Goal: Task Accomplishment & Management: Contribute content

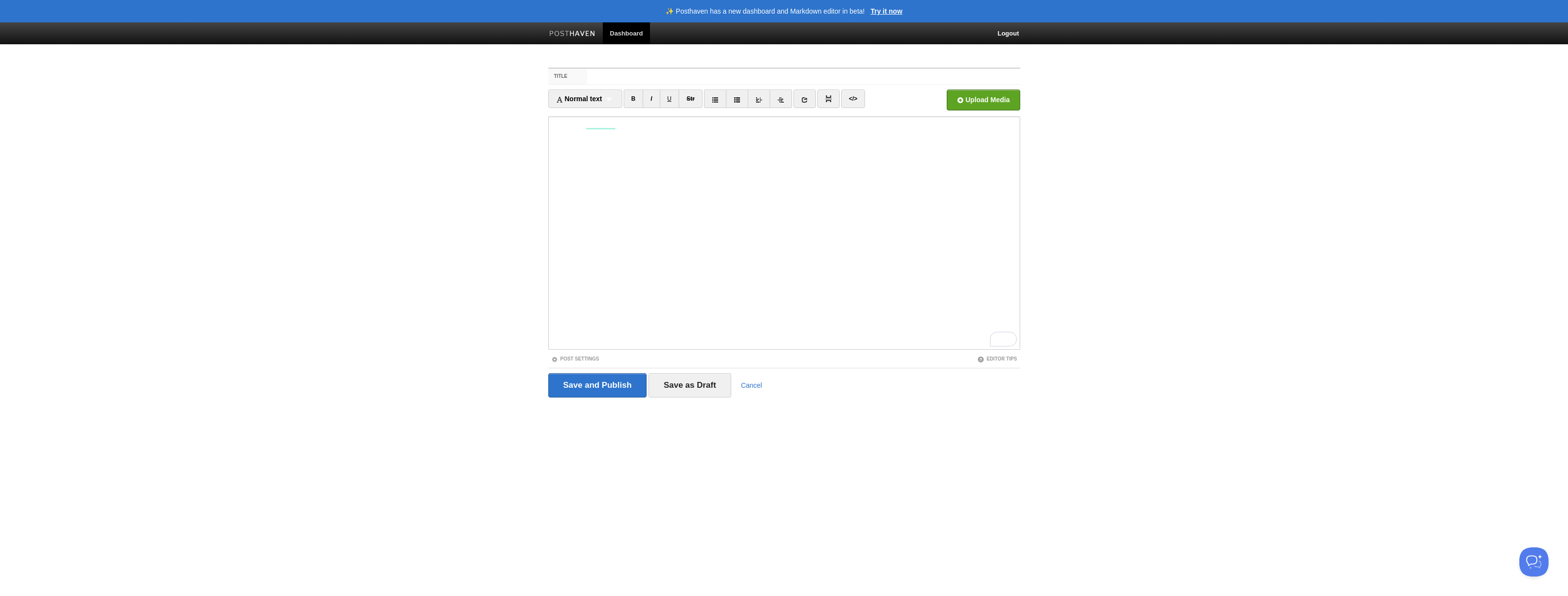
click at [578, 77] on label "Title" at bounding box center [568, 77] width 40 height 15
click at [587, 77] on input "Title" at bounding box center [803, 77] width 432 height 15
type input "grip"
click at [600, 381] on input "Save and Publish" at bounding box center [597, 385] width 99 height 24
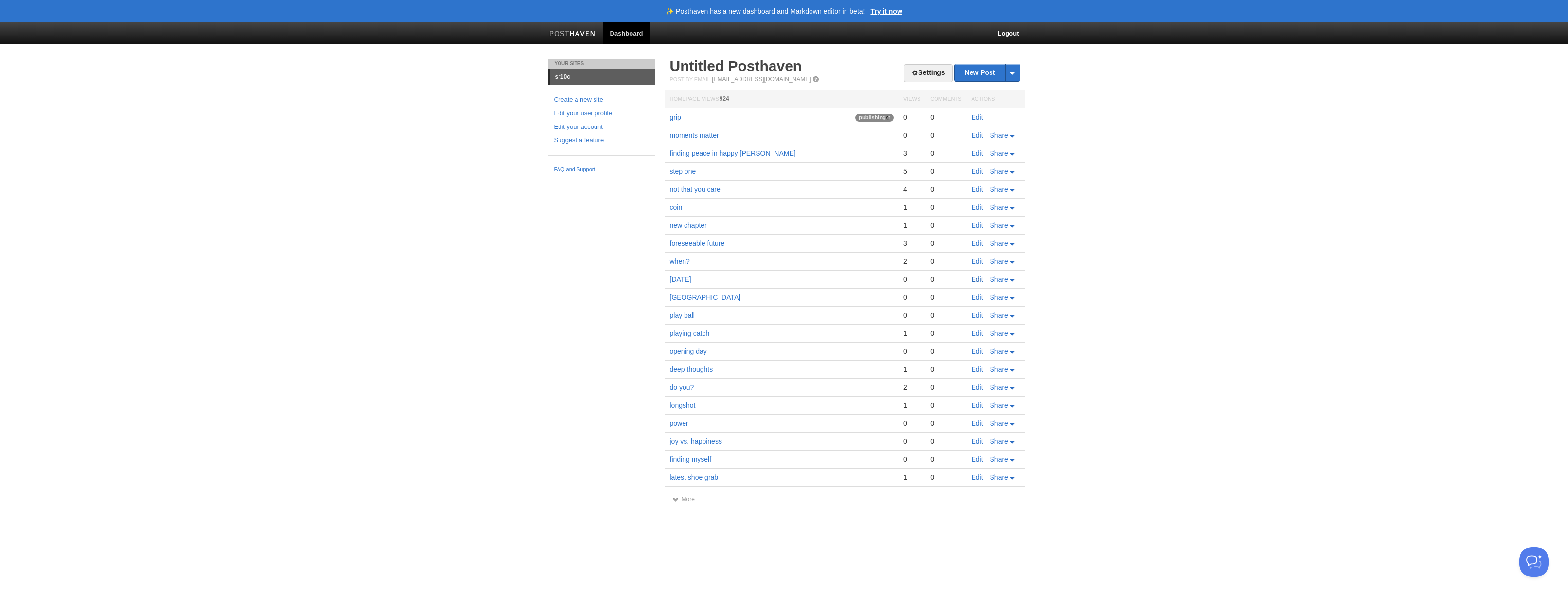
click at [977, 279] on link "Edit" at bounding box center [977, 279] width 12 height 8
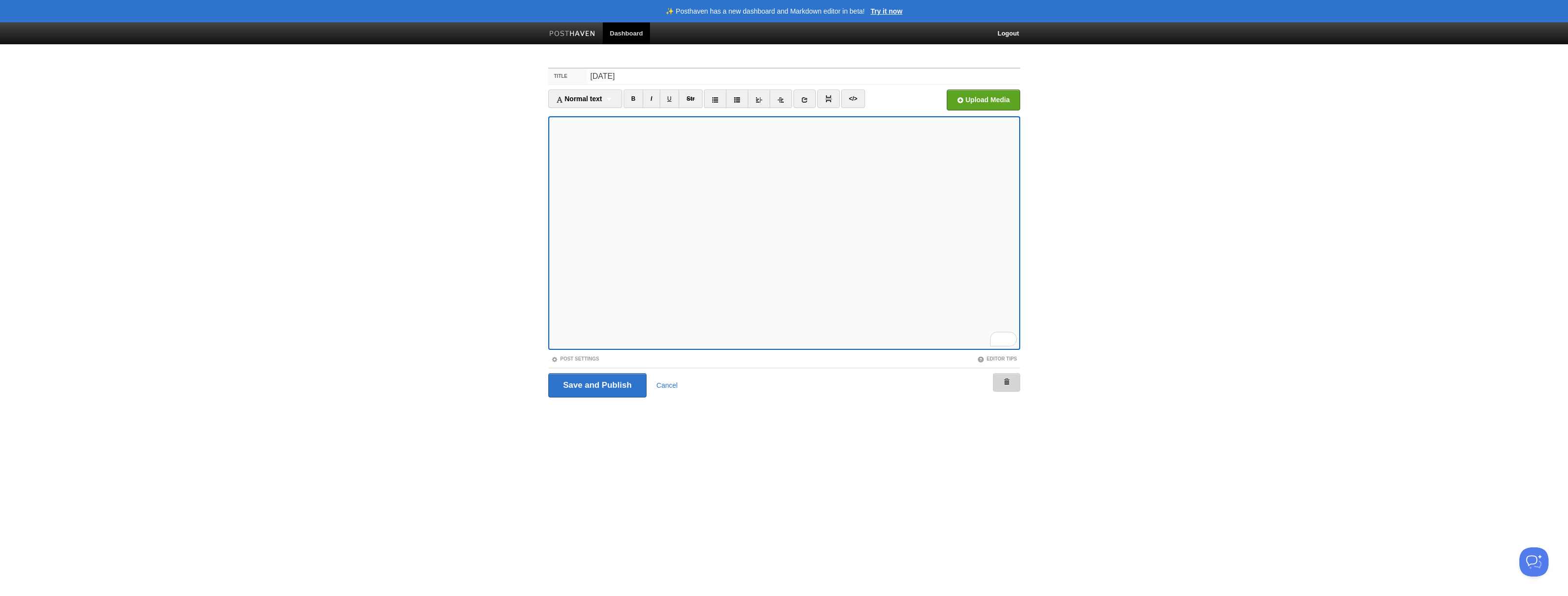
click at [1009, 378] on span at bounding box center [1007, 382] width 7 height 7
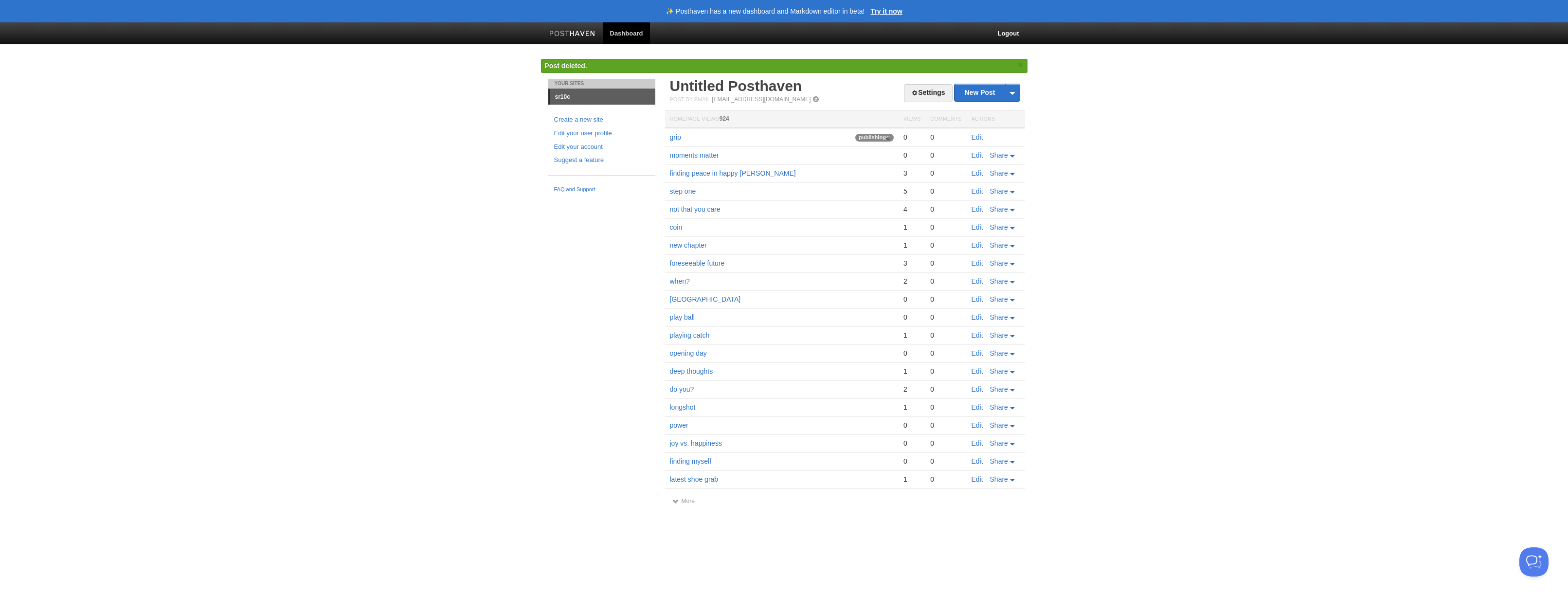
click at [980, 481] on link "Edit" at bounding box center [977, 479] width 12 height 8
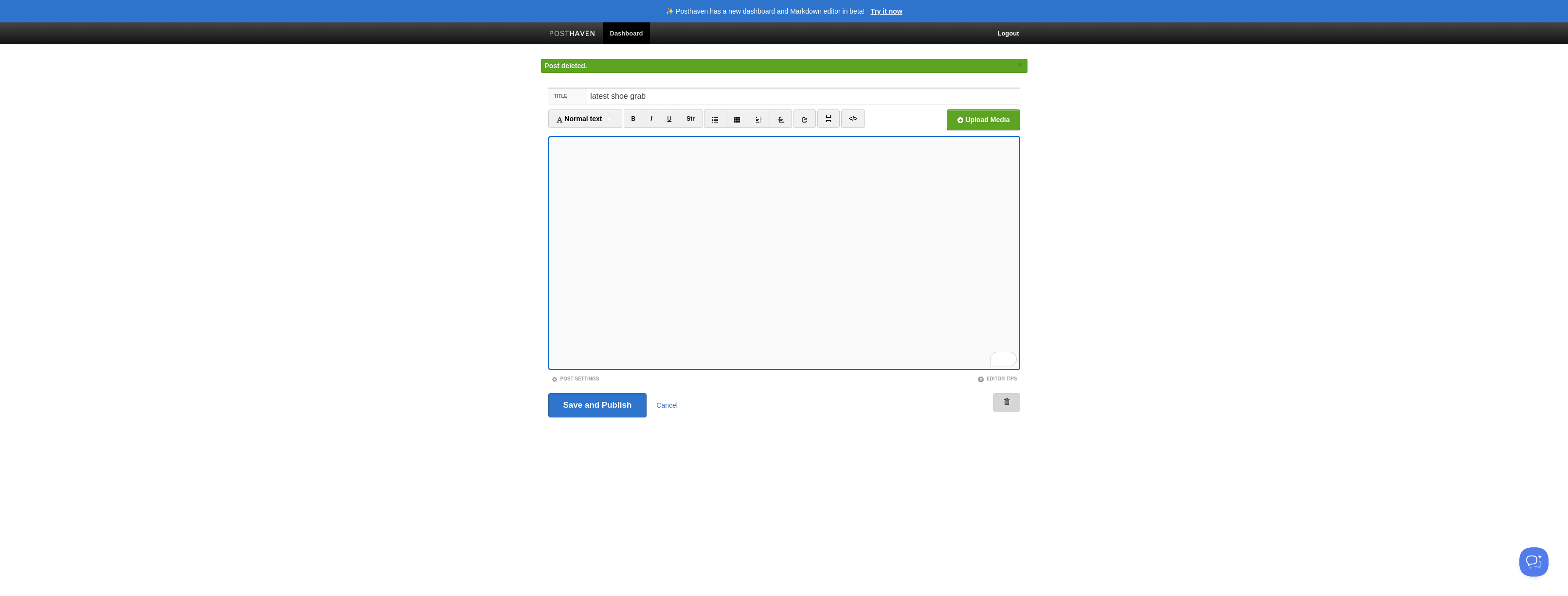
click at [1009, 403] on link at bounding box center [1007, 402] width 28 height 19
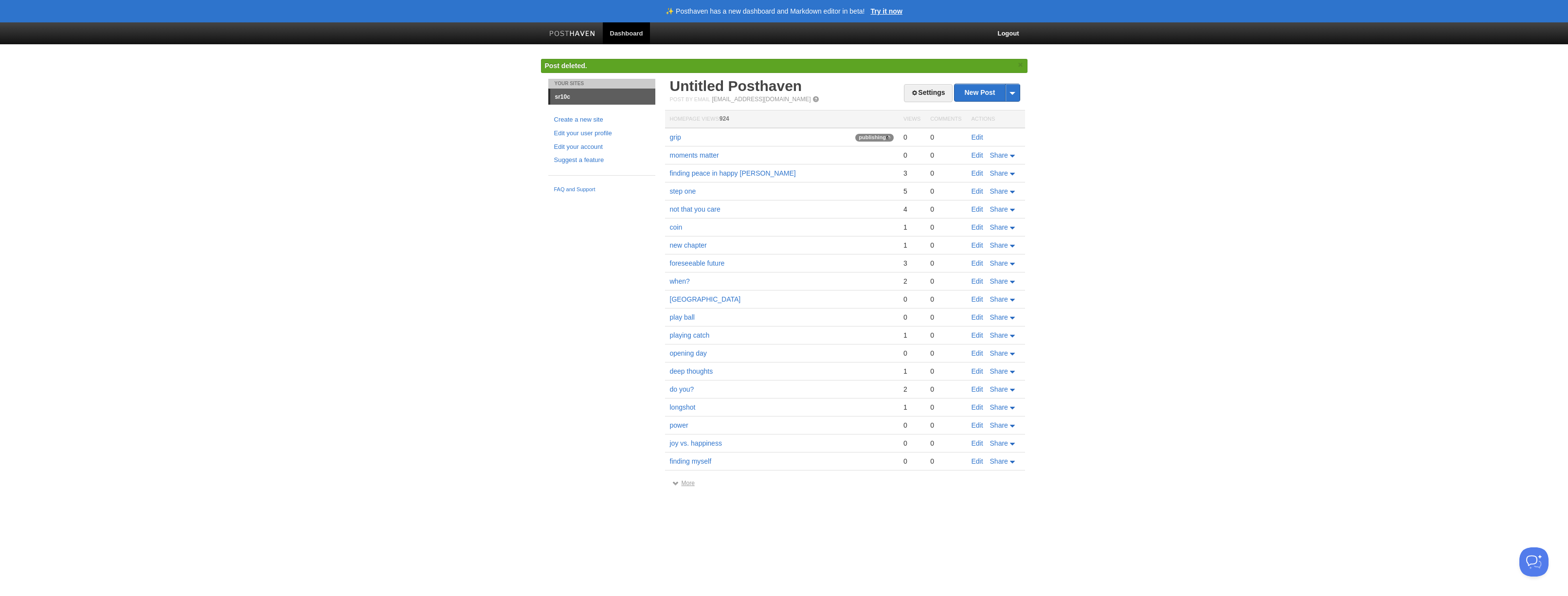
drag, startPoint x: 695, startPoint y: 484, endPoint x: 681, endPoint y: 482, distance: 14.1
click at [692, 484] on div "More" at bounding box center [845, 482] width 360 height 7
click at [680, 482] on link "More" at bounding box center [683, 483] width 22 height 7
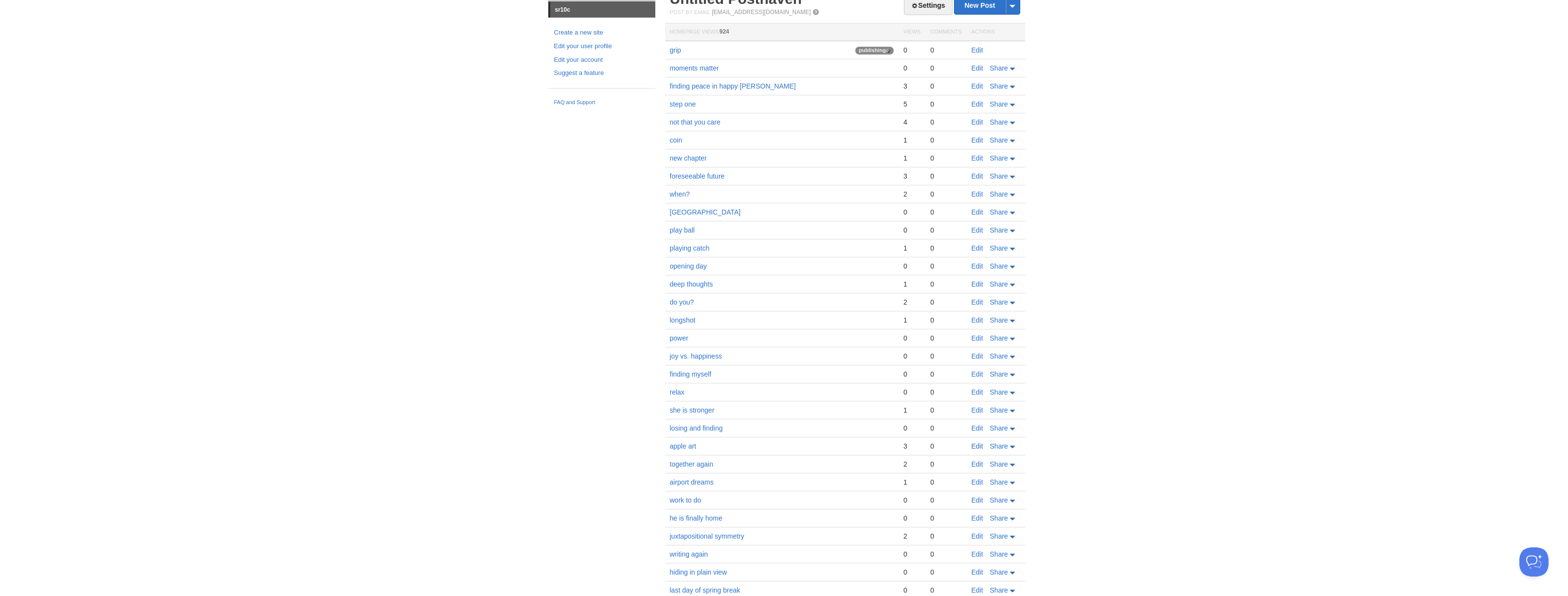
scroll to position [70, 0]
click at [977, 445] on link "Edit" at bounding box center [977, 444] width 12 height 8
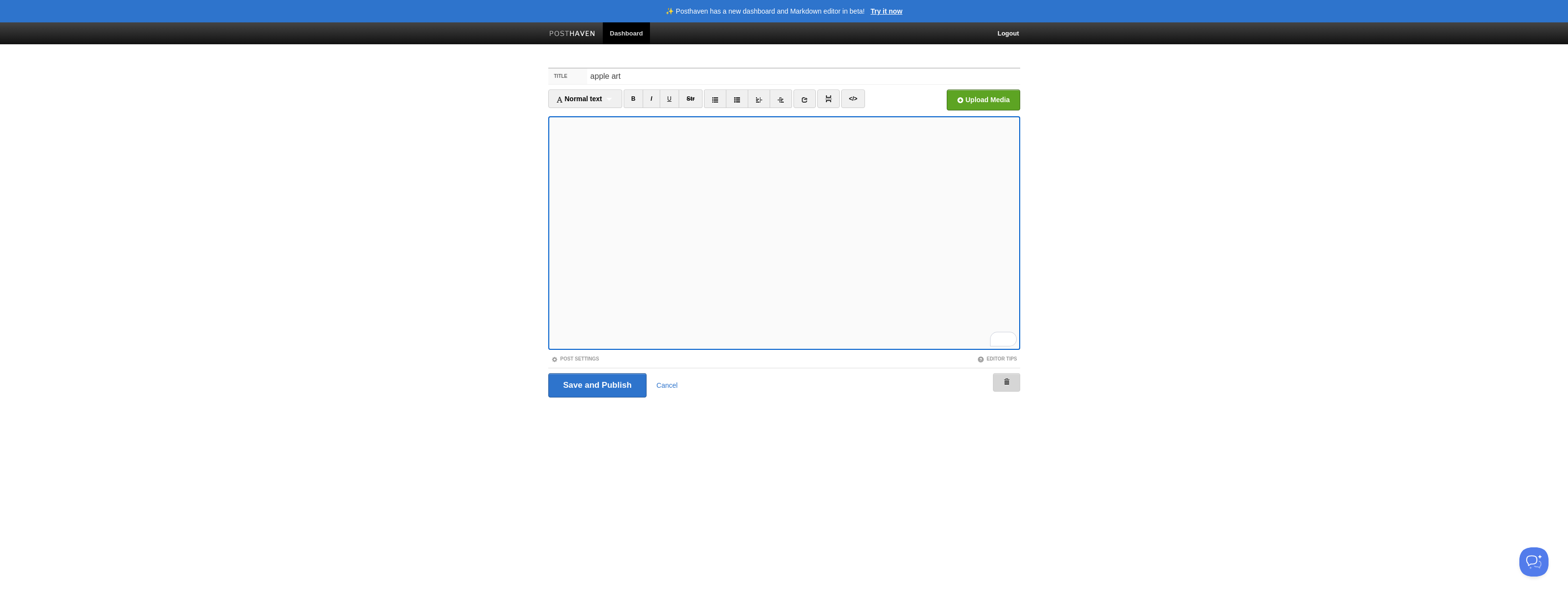
click at [1008, 382] on span at bounding box center [1007, 382] width 7 height 7
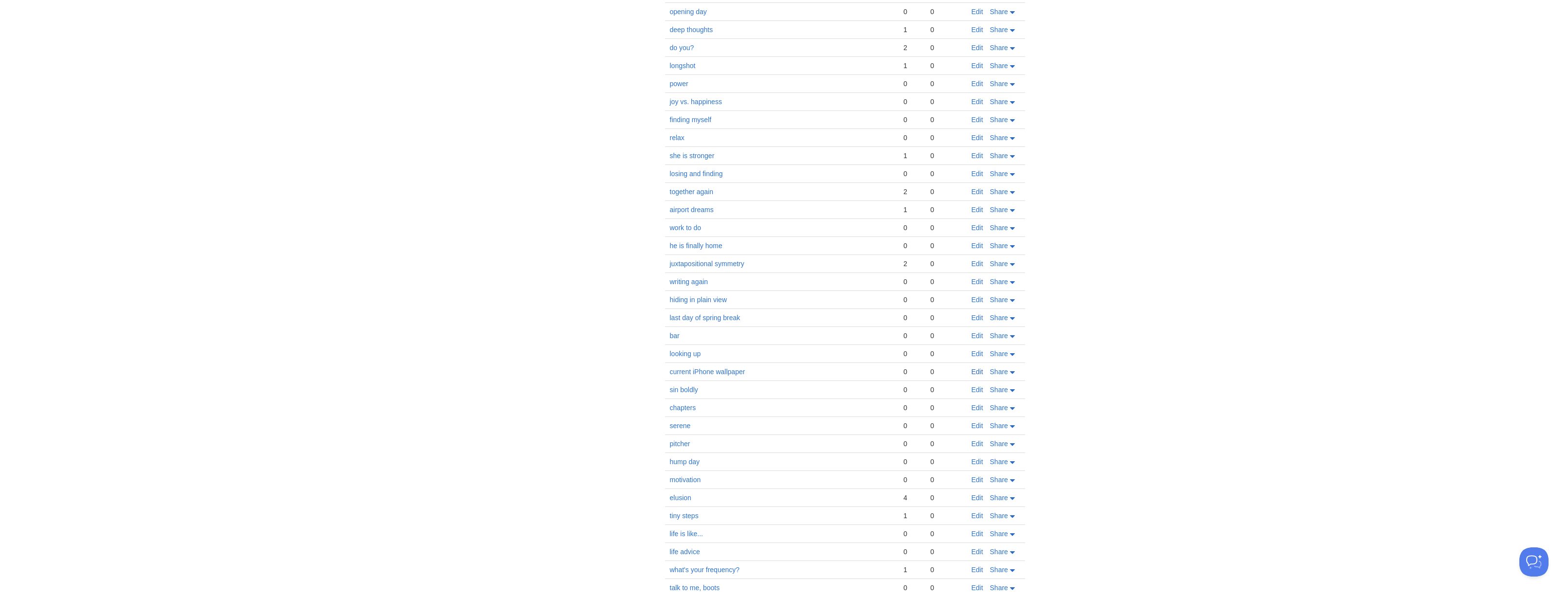
scroll to position [323, 0]
click at [973, 369] on link "Edit" at bounding box center [977, 371] width 12 height 8
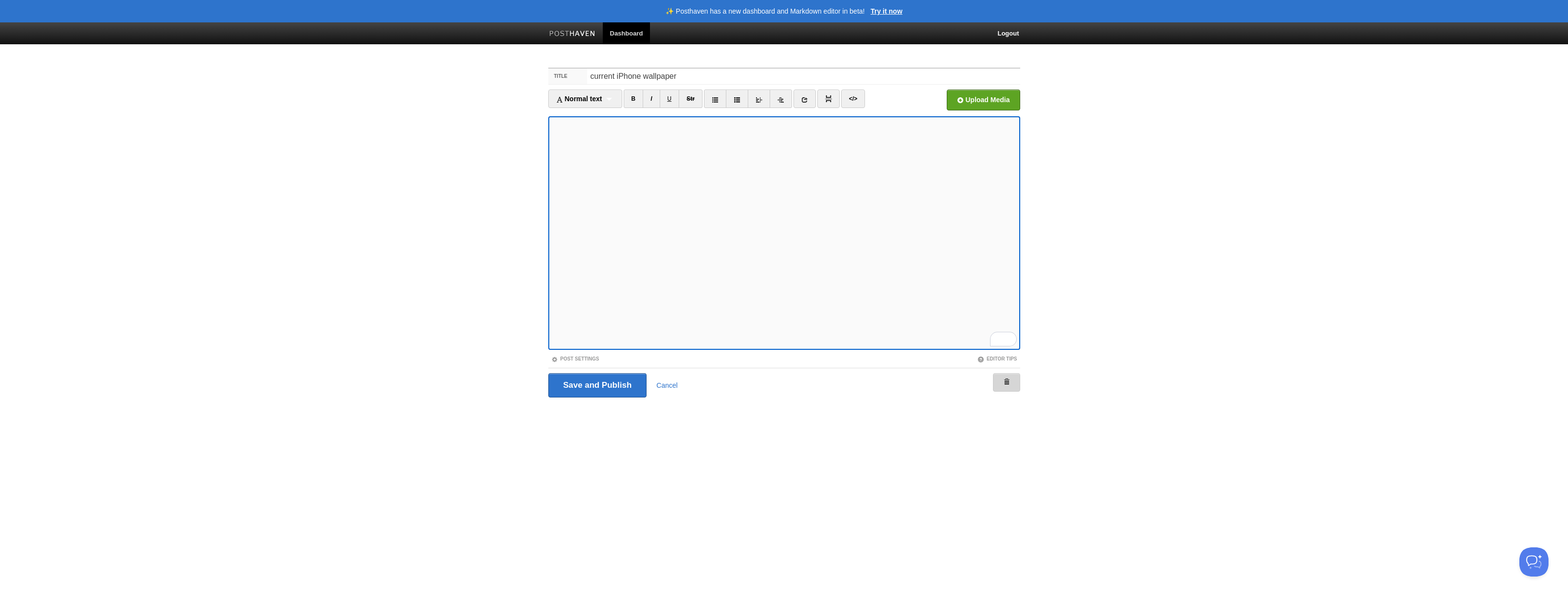
click at [1009, 384] on span at bounding box center [1007, 382] width 7 height 7
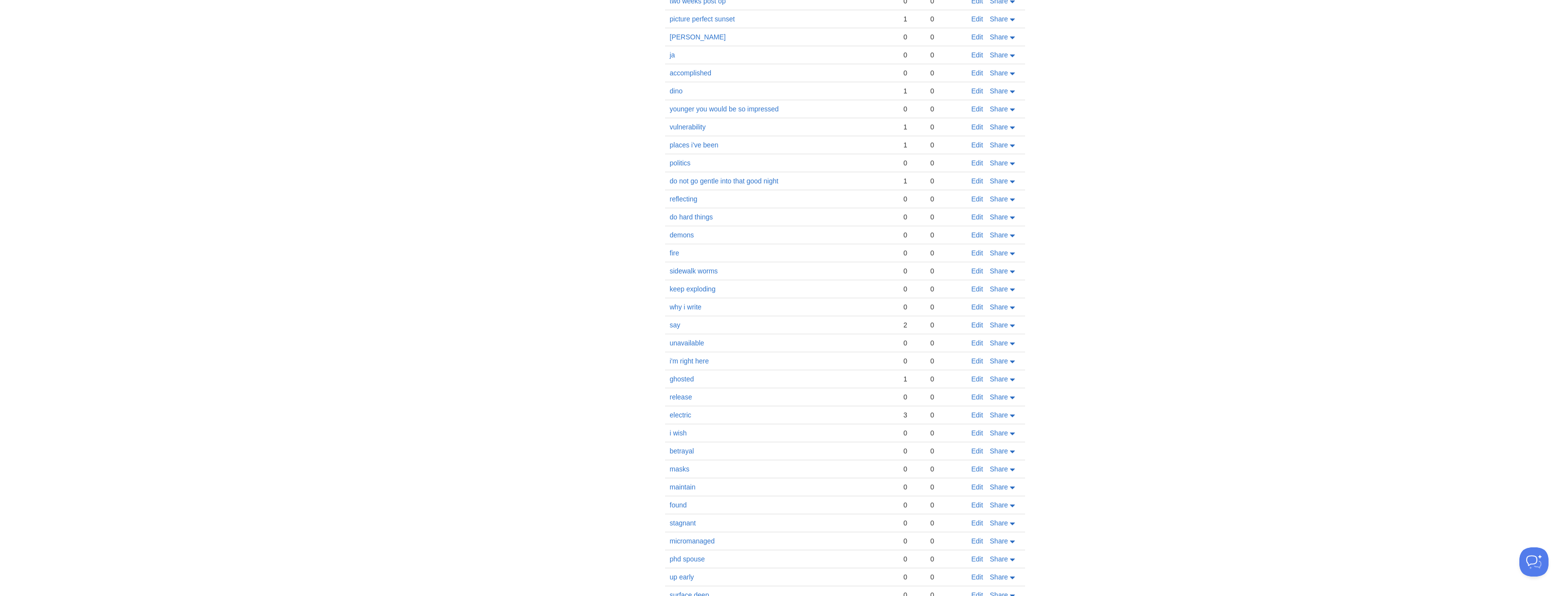
scroll to position [1035, 0]
